Goal: Participate in discussion: Engage in conversation with other users on a specific topic

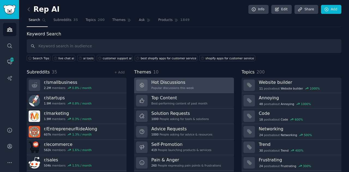
click at [159, 86] on div "Popular discussions this week" at bounding box center [172, 88] width 43 height 4
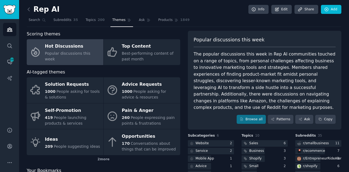
click at [30, 12] on link at bounding box center [30, 9] width 7 height 9
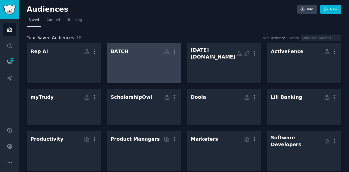
click at [132, 60] on div at bounding box center [144, 65] width 67 height 19
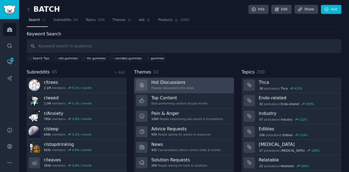
click at [169, 88] on div "Popular discussions this week" at bounding box center [172, 88] width 43 height 4
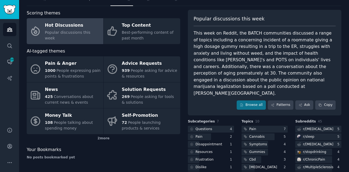
scroll to position [16, 0]
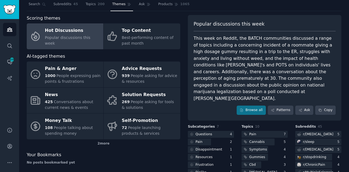
click at [164, 159] on div "Your Bookmarks No posts bookmarked yet" at bounding box center [103, 158] width 153 height 13
